Goal: Answer question/provide support: Answer question/provide support

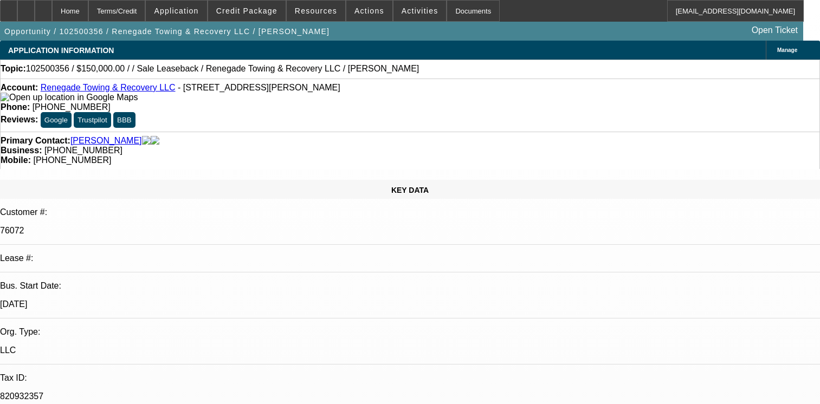
select select "0"
select select "2"
select select "0.1"
select select "4"
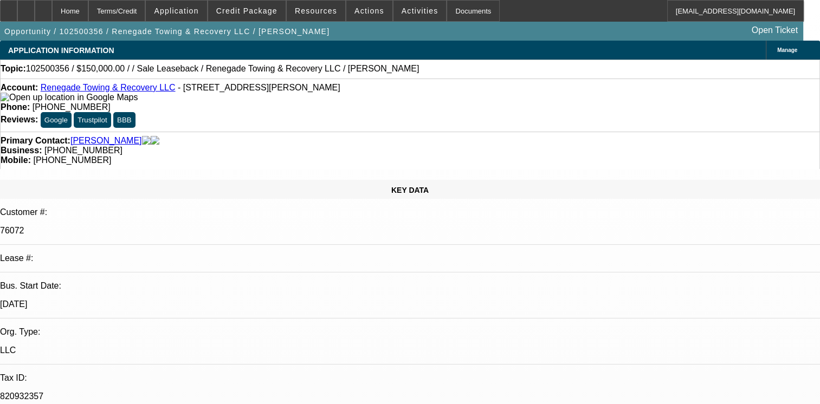
radio input "true"
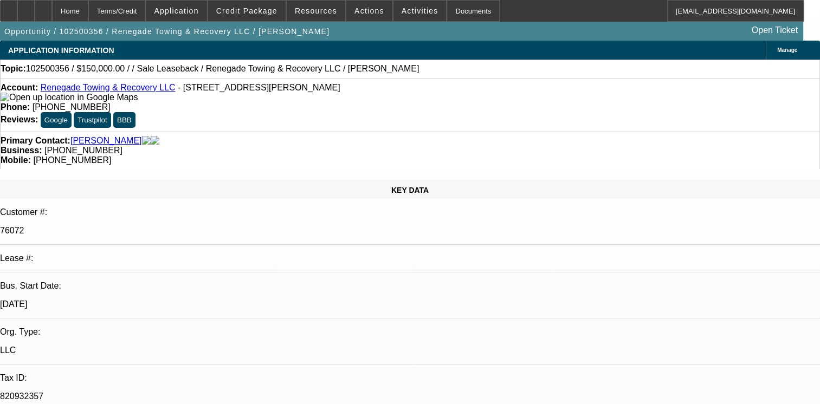
scroll to position [10, 0]
type textarea "01- PAID OFF BFC DEAL, PAYMENTS MADE ON TIME EXCEPT COVID 19 ADDENDUM/02, 03 & …"
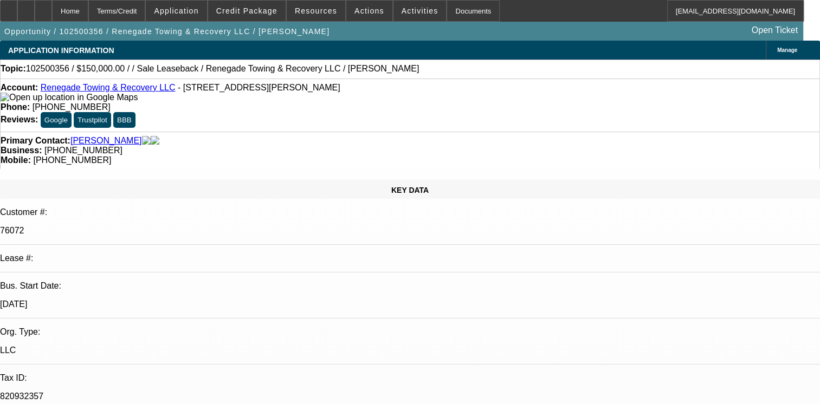
radio input "false"
radio input "true"
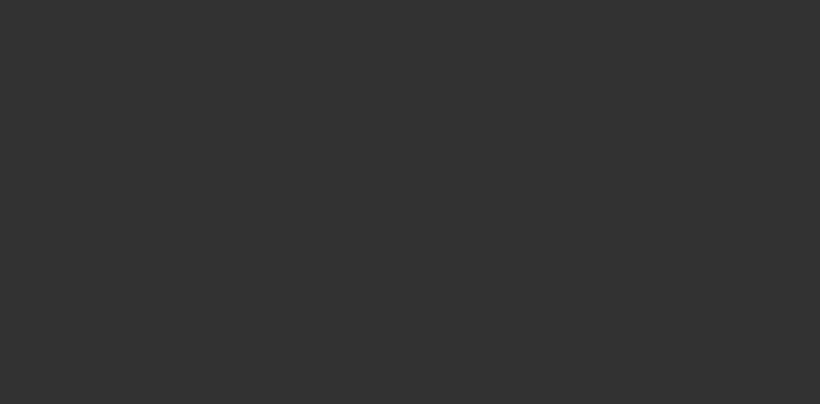
scroll to position [0, 0]
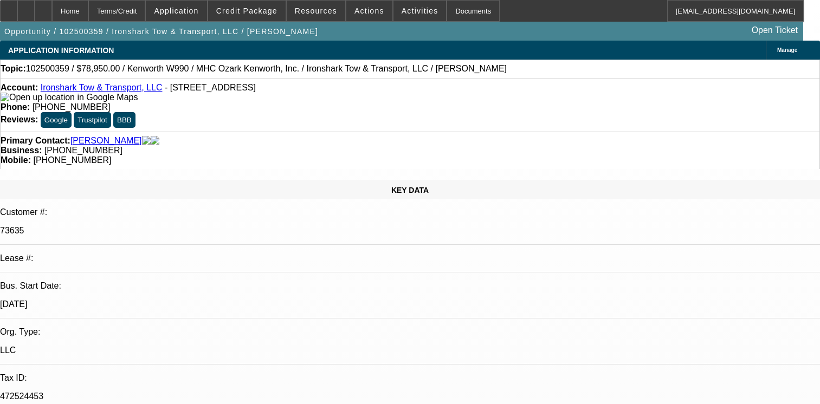
select select "0"
select select "6"
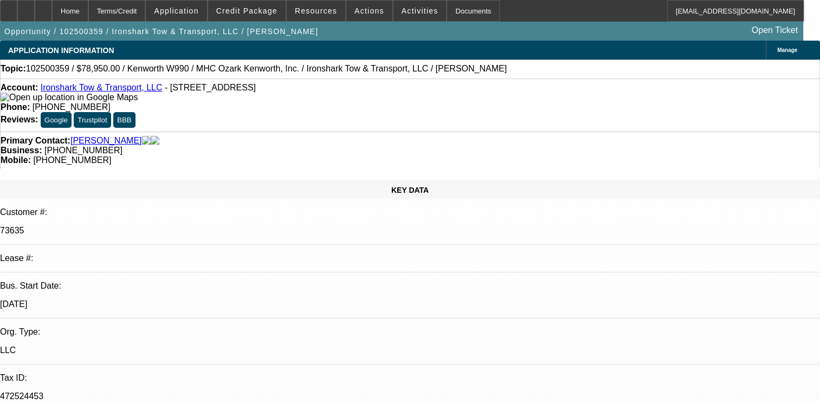
type textarea "L"
type textarea "01-10 ALL ARE SOLD DEALS NO HISTORY WITH BEACON TO MAKE AN OPINION."
radio input "true"
